Goal: Information Seeking & Learning: Learn about a topic

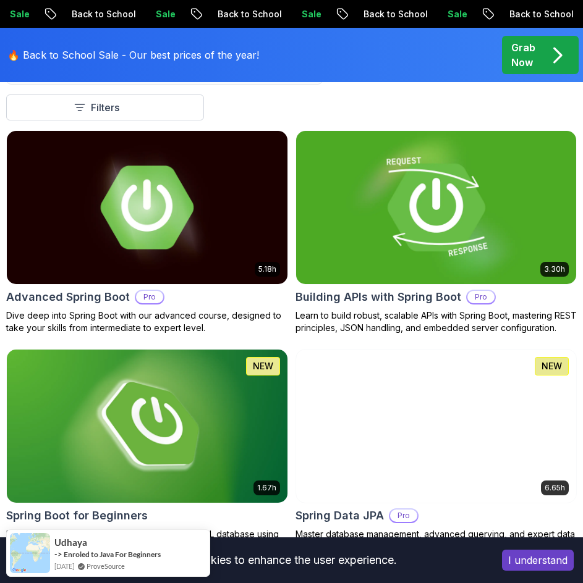
scroll to position [364, 0]
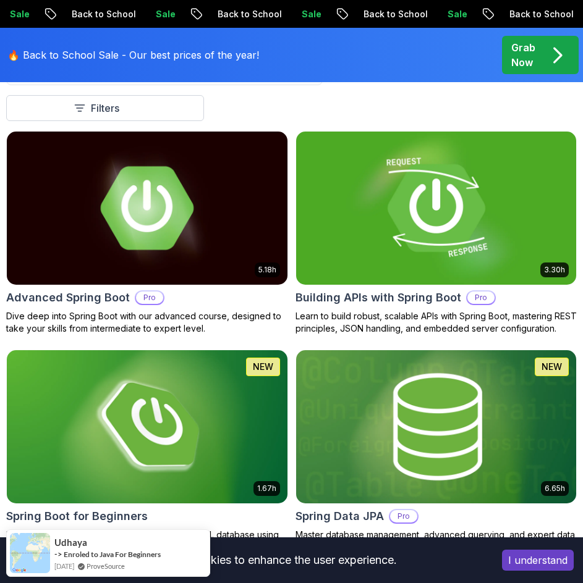
click at [481, 227] on img at bounding box center [436, 208] width 294 height 161
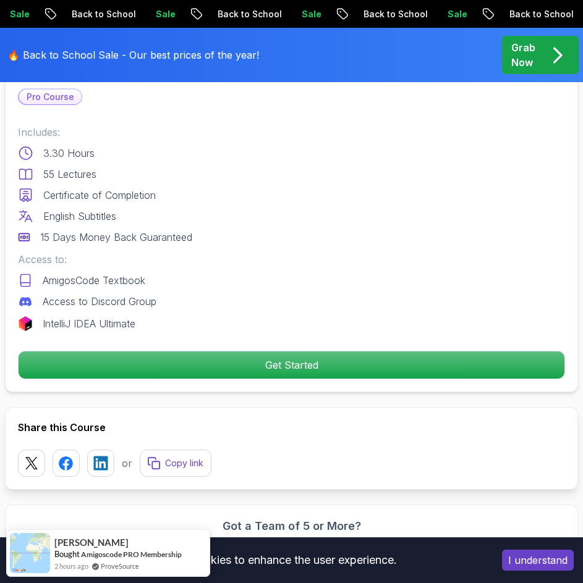
scroll to position [575, 0]
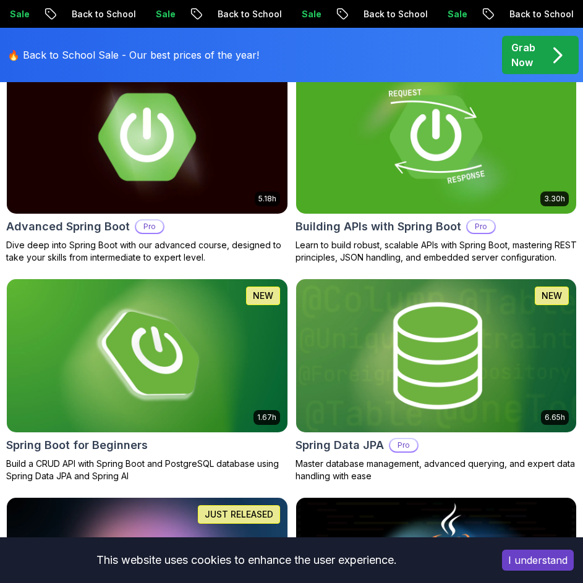
scroll to position [364, 0]
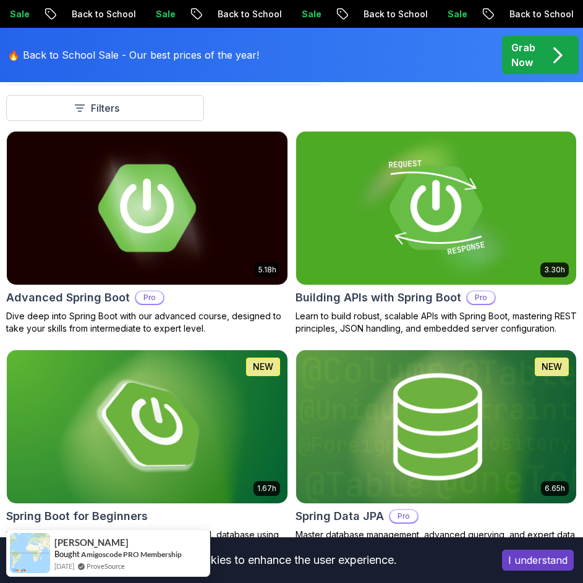
click at [171, 242] on img at bounding box center [147, 208] width 294 height 161
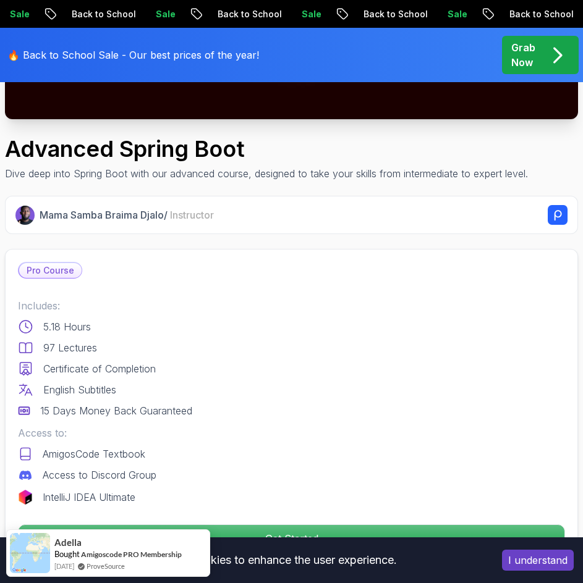
scroll to position [415, 0]
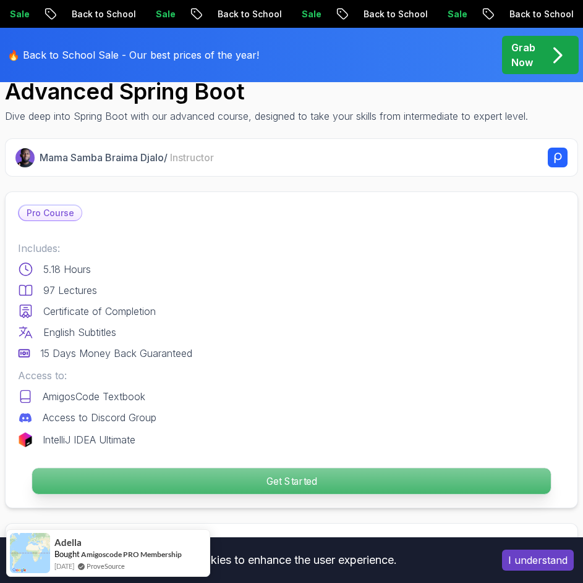
click at [230, 470] on p "Get Started" at bounding box center [291, 482] width 518 height 26
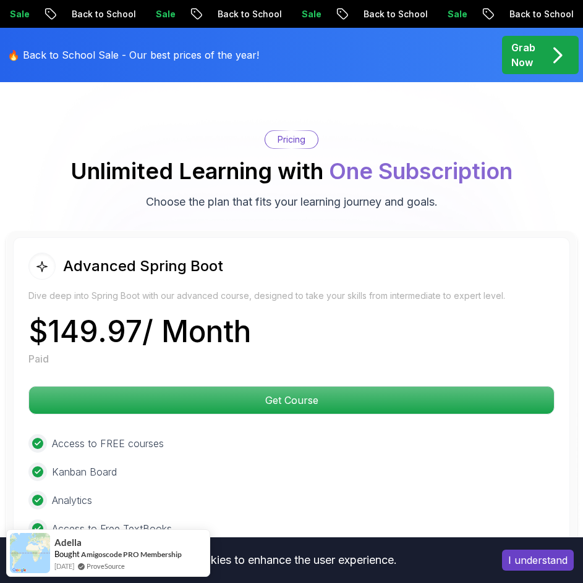
scroll to position [3295, 0]
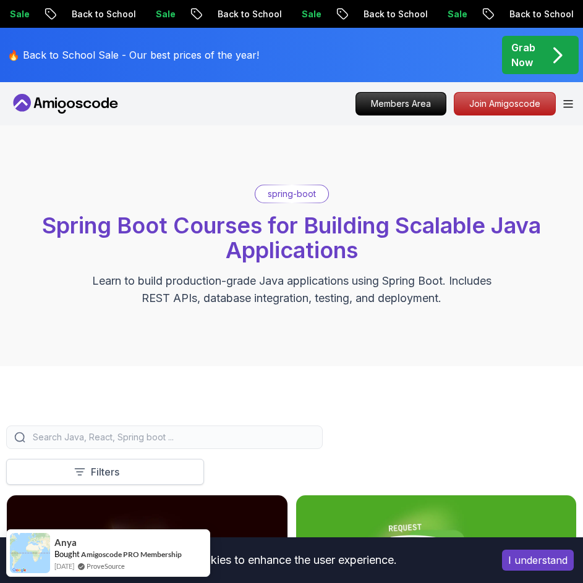
click at [141, 483] on button "Filters" at bounding box center [105, 472] width 198 height 26
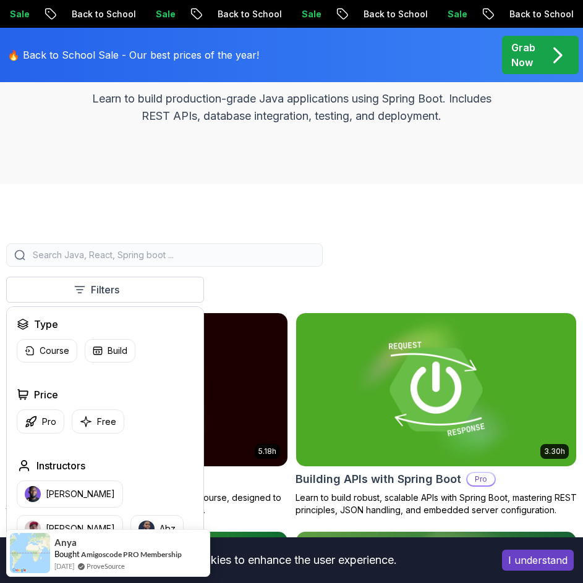
scroll to position [183, 0]
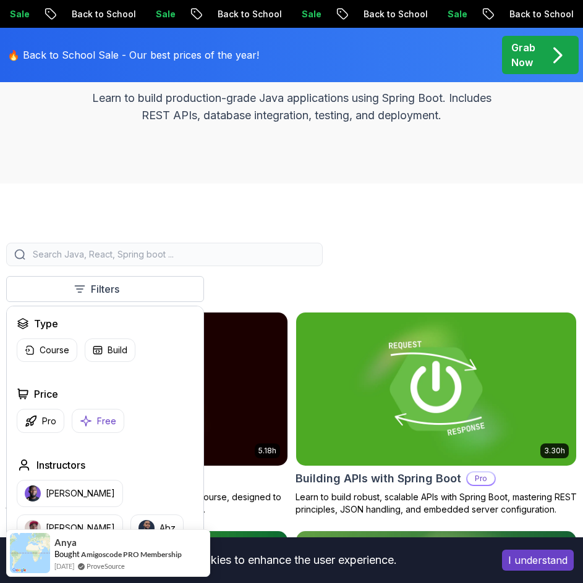
click at [110, 413] on button "Free" at bounding box center [98, 421] width 53 height 24
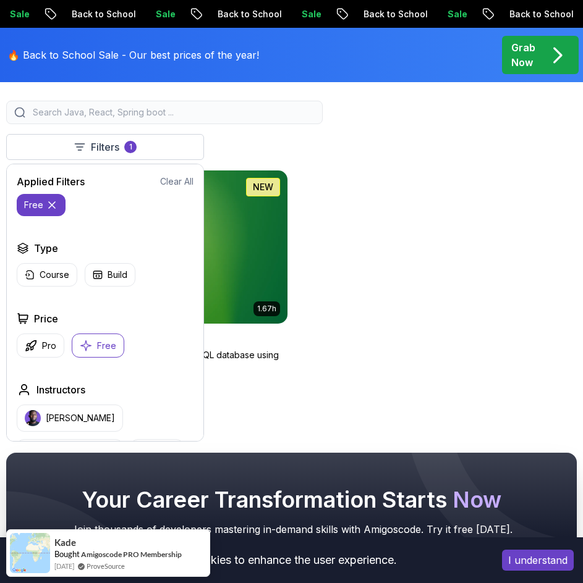
scroll to position [326, 0]
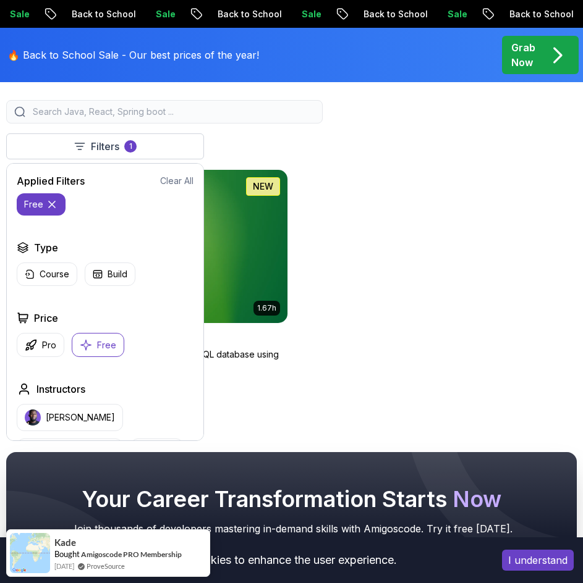
click at [402, 247] on div "1.67h NEW Spring Boot for Beginners Build a CRUD API with Spring Boot and Postg…" at bounding box center [291, 271] width 570 height 204
